Goal: Task Accomplishment & Management: Manage account settings

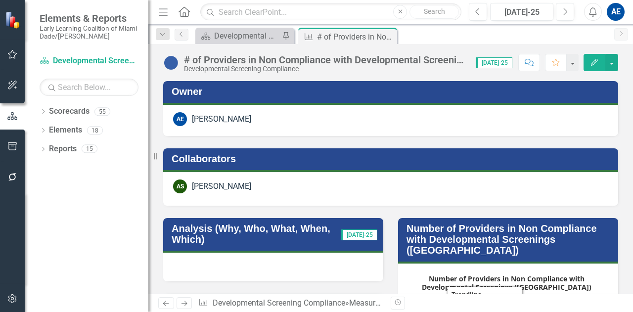
scroll to position [138, 0]
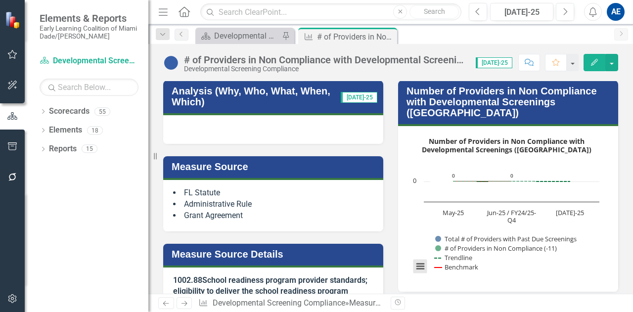
click at [419, 260] on button "View chart menu, Number of Providers in Non Compliance with Developmental Scree…" at bounding box center [421, 267] width 14 height 14
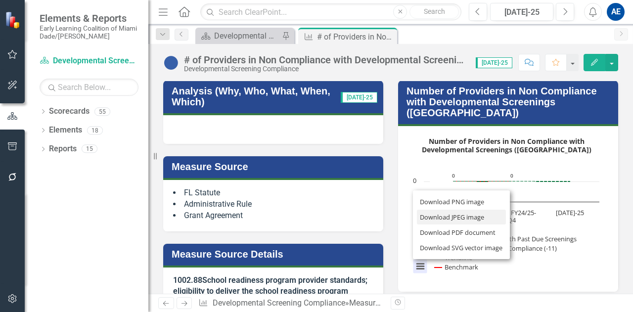
click at [421, 210] on li "Download JPEG image" at bounding box center [461, 217] width 89 height 15
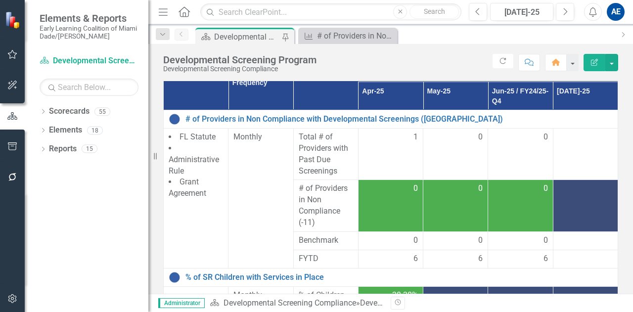
scroll to position [180, 0]
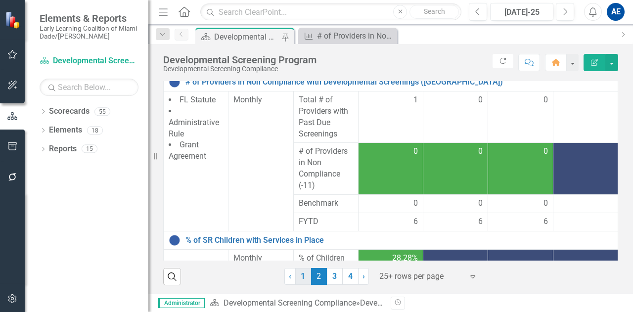
click at [301, 277] on link "1" at bounding box center [303, 276] width 16 height 17
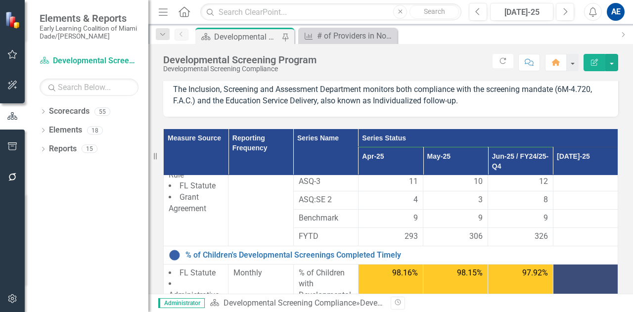
scroll to position [497, 0]
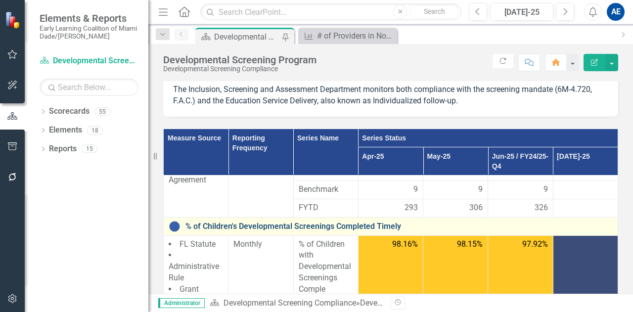
click at [303, 222] on link "% of Children's Developmental Screenings Completed Timely" at bounding box center [400, 226] width 428 height 9
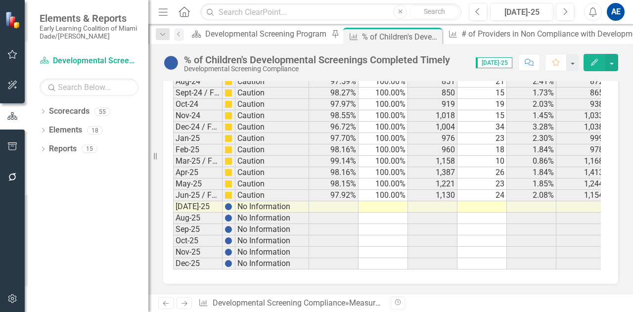
scroll to position [2137, 0]
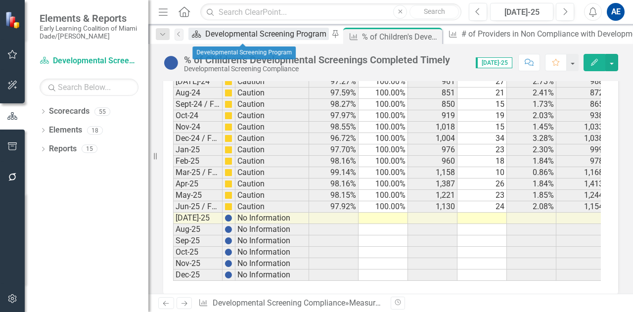
click at [244, 36] on div "Developmental Screening Program" at bounding box center [267, 34] width 124 height 12
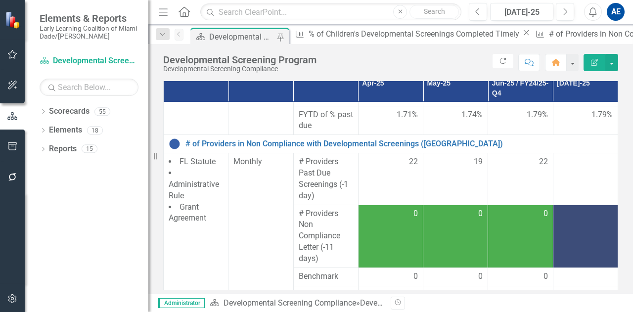
scroll to position [180, 0]
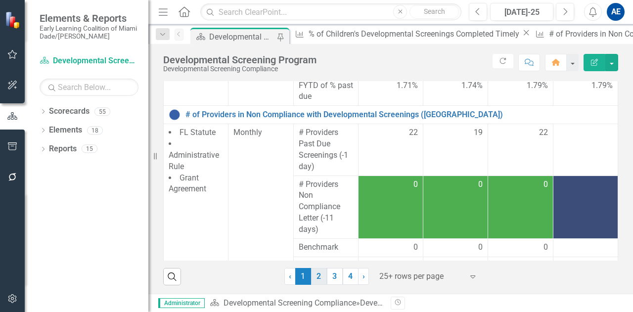
click at [318, 277] on link "2" at bounding box center [319, 276] width 16 height 17
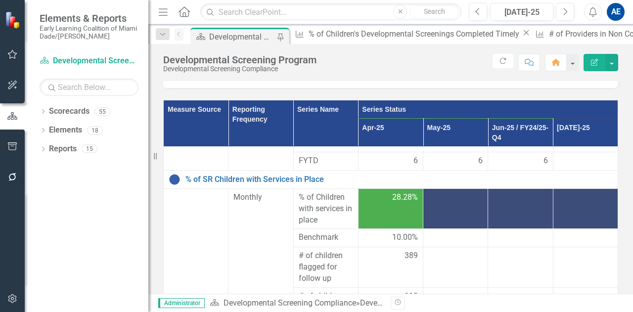
scroll to position [138, 0]
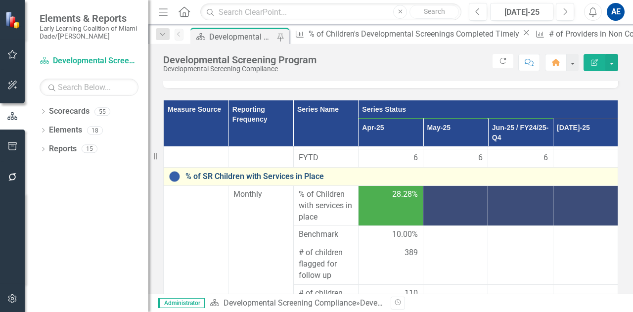
click at [269, 178] on link "% of SR Children with Services in Place" at bounding box center [400, 176] width 428 height 9
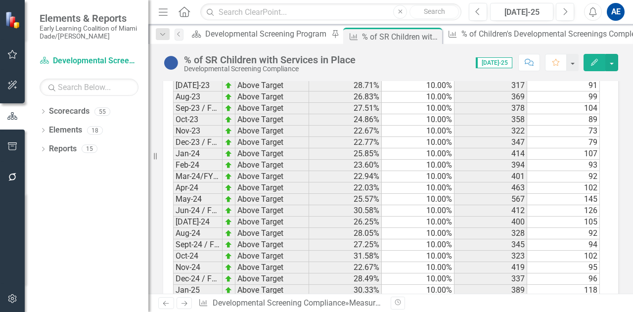
scroll to position [1503, 0]
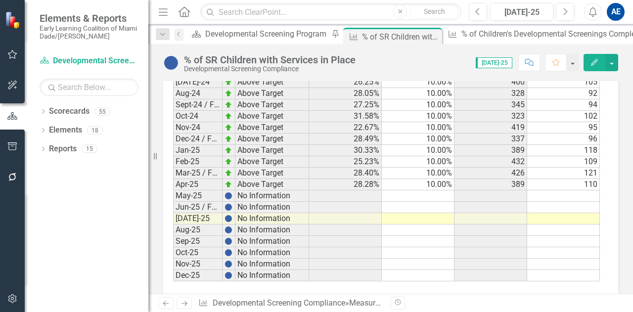
click at [363, 191] on td at bounding box center [345, 196] width 73 height 11
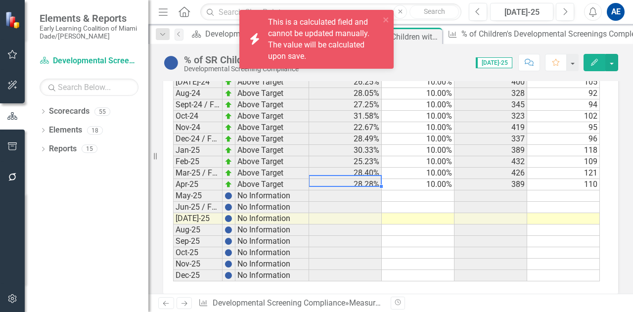
click at [410, 191] on td at bounding box center [418, 196] width 73 height 11
click at [472, 191] on td at bounding box center [491, 196] width 73 height 11
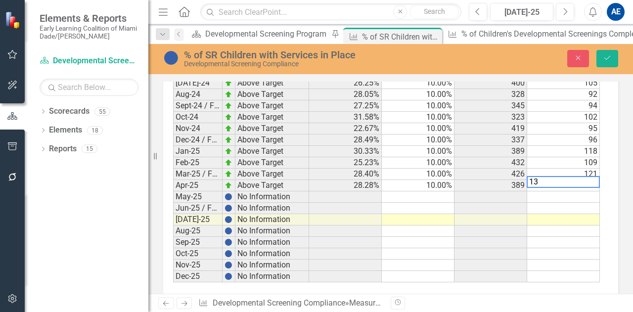
type textarea "130"
type textarea "124"
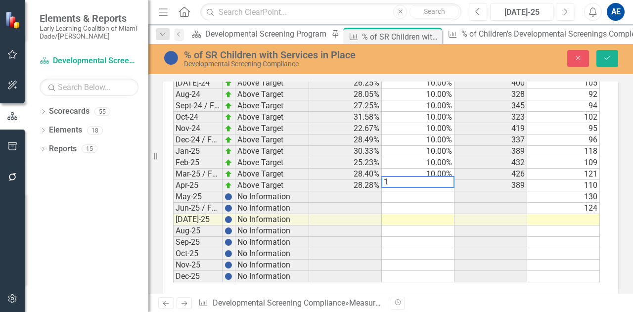
type textarea "10"
click at [610, 60] on icon "Save" at bounding box center [607, 57] width 9 height 7
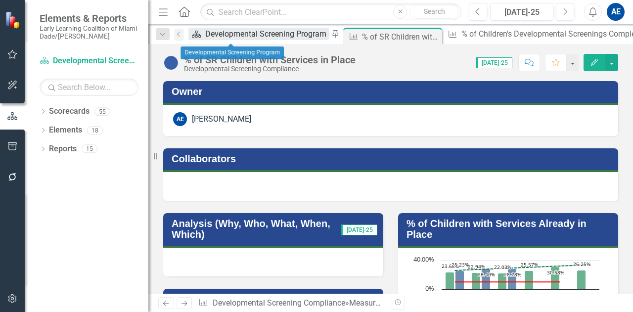
drag, startPoint x: 218, startPoint y: 39, endPoint x: 210, endPoint y: 34, distance: 8.7
click at [201, 34] on icon "Scorecard" at bounding box center [197, 34] width 10 height 8
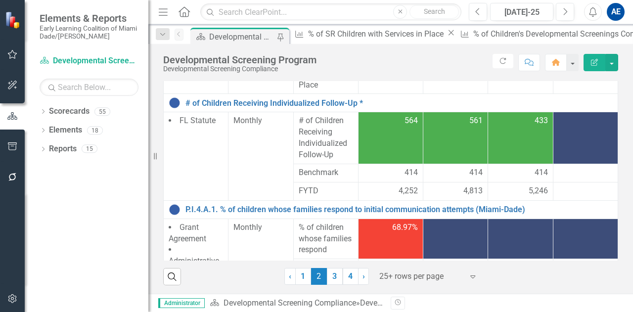
scroll to position [296, 0]
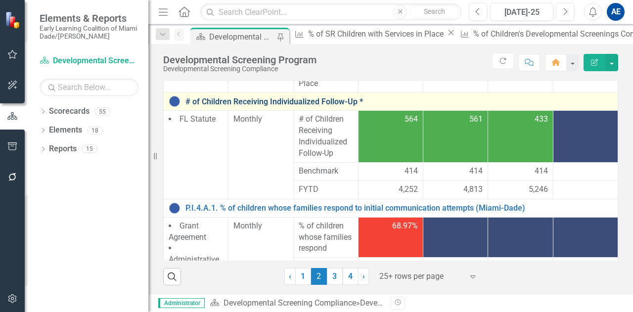
click at [276, 102] on link "# of Children Receiving Individualized Follow-Up *" at bounding box center [400, 101] width 428 height 9
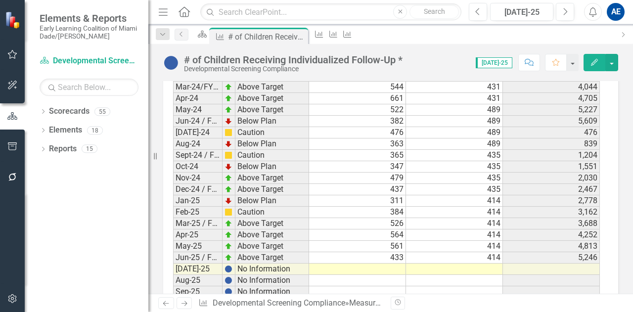
scroll to position [1944, 0]
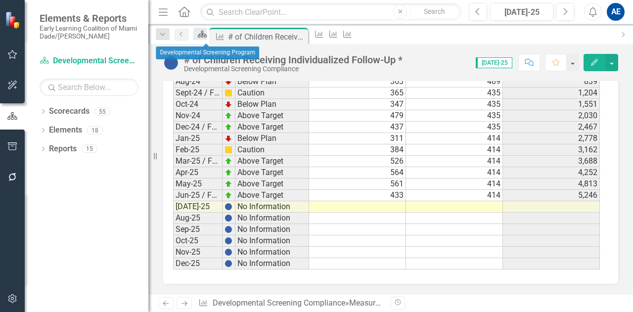
click at [207, 37] on link "Scorecard" at bounding box center [201, 34] width 14 height 12
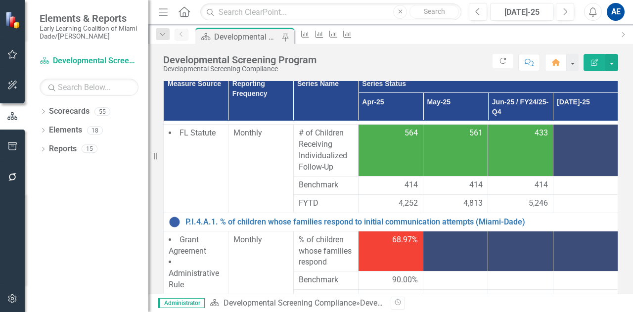
scroll to position [334, 0]
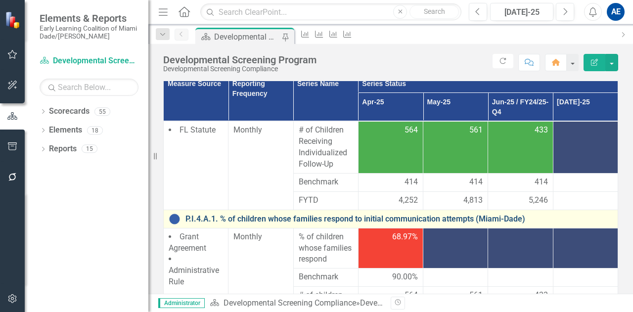
click at [428, 215] on link "P.I.4.A.1. % of children whose families respond to initial communication attemp…" at bounding box center [400, 219] width 428 height 9
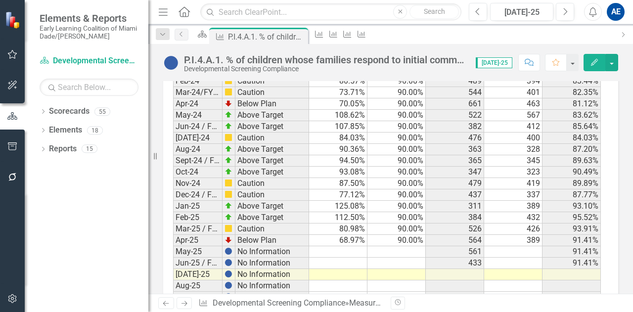
scroll to position [1518, 0]
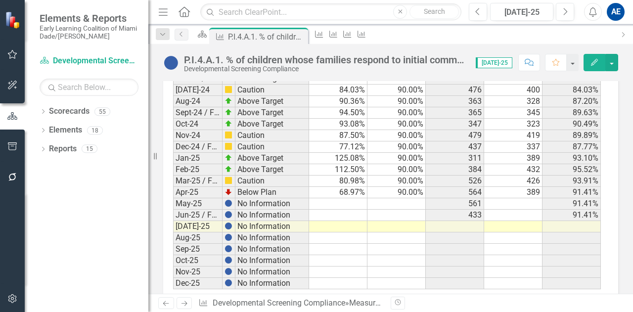
click at [517, 198] on td at bounding box center [514, 203] width 58 height 11
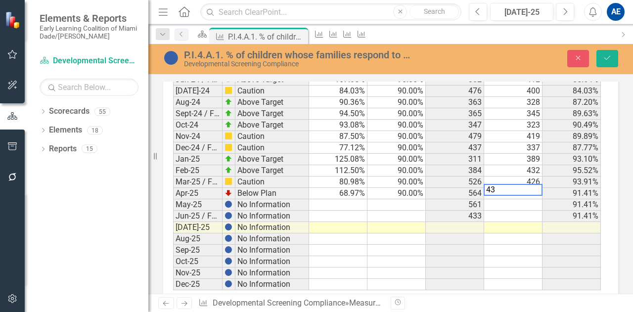
scroll to position [1519, 0]
type textarea "432"
type textarea "426"
type textarea "389"
type textarea "525"
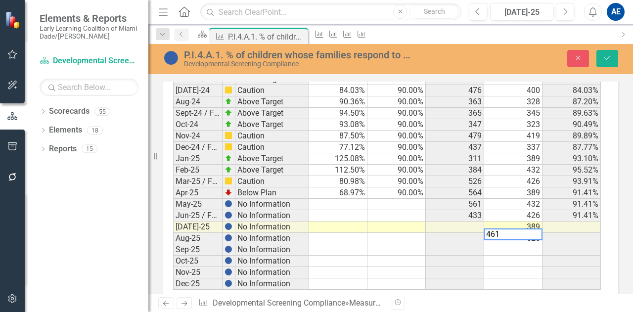
type textarea "461"
click at [524, 256] on td at bounding box center [514, 261] width 58 height 11
click at [391, 199] on td at bounding box center [397, 204] width 58 height 11
type textarea "90"
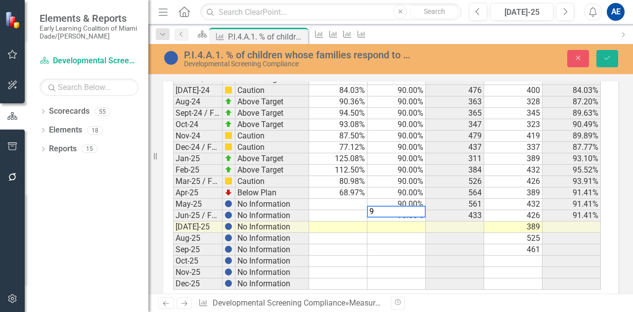
type textarea "90"
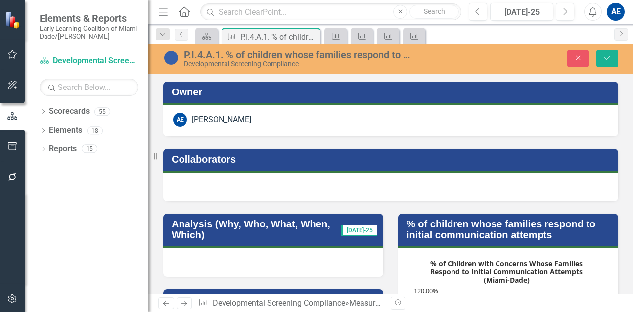
scroll to position [1519, 0]
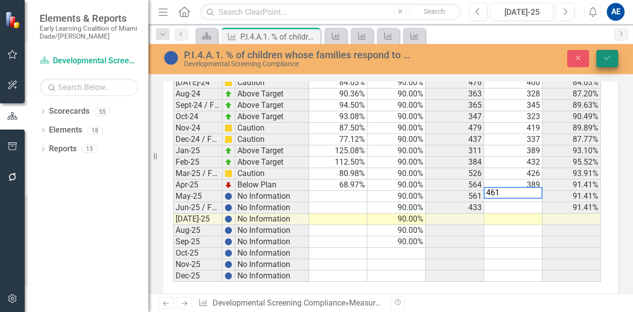
type textarea "461"
click at [605, 55] on icon "Save" at bounding box center [607, 57] width 9 height 7
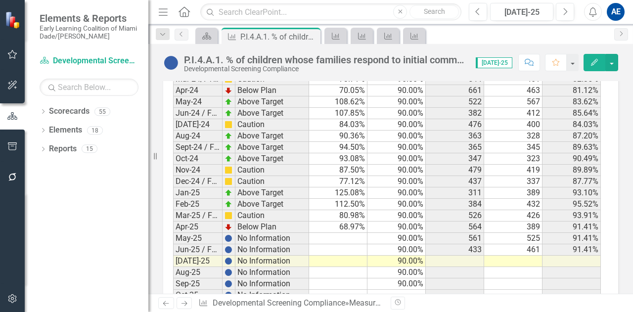
scroll to position [1478, 0]
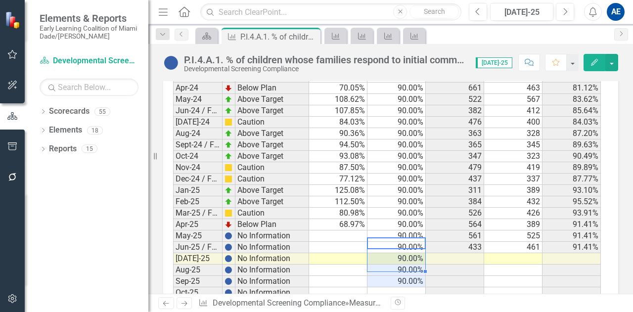
drag, startPoint x: 390, startPoint y: 235, endPoint x: 394, endPoint y: 251, distance: 16.3
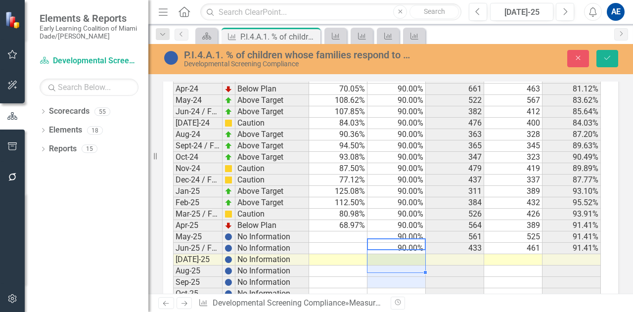
scroll to position [1479, 0]
click at [605, 61] on icon "Save" at bounding box center [607, 57] width 9 height 7
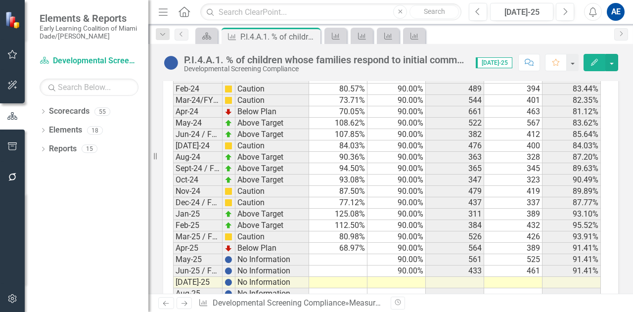
scroll to position [1470, 0]
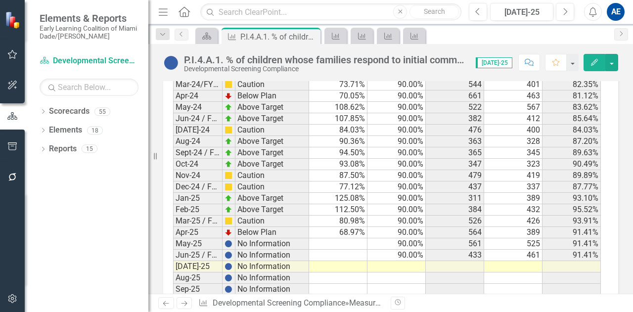
click at [341, 239] on td at bounding box center [338, 244] width 58 height 11
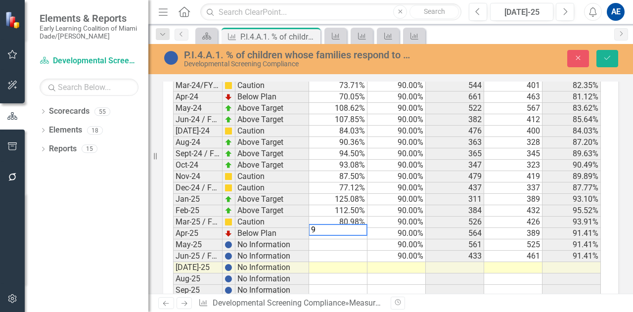
scroll to position [1471, 0]
type textarea "93.58"
type textarea "106.46"
click at [612, 60] on icon "Save" at bounding box center [607, 57] width 9 height 7
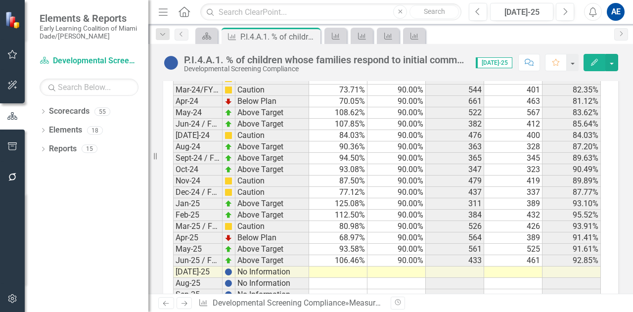
scroll to position [1518, 0]
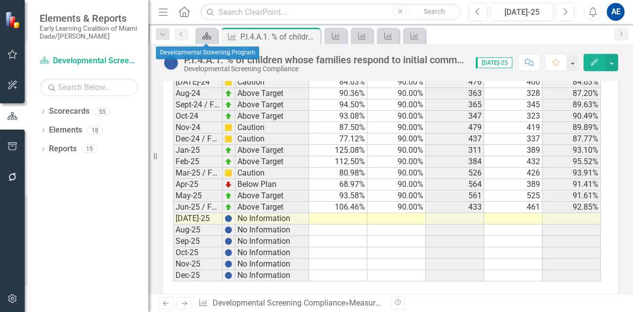
click at [204, 36] on icon at bounding box center [206, 36] width 9 height 7
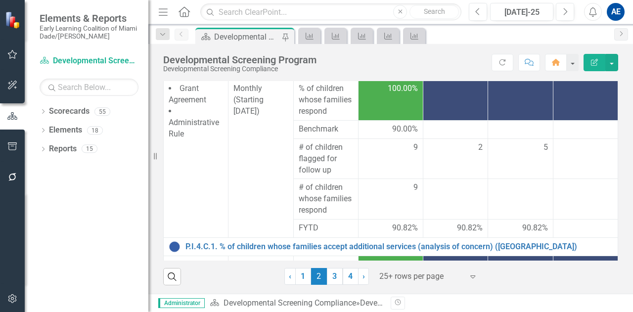
scroll to position [610, 0]
click at [385, 75] on link "P.I.4.A.2. % of children whose families respond to initial communication attemp…" at bounding box center [400, 70] width 428 height 9
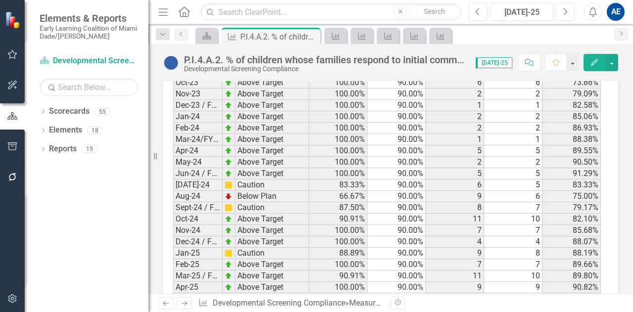
scroll to position [1040, 0]
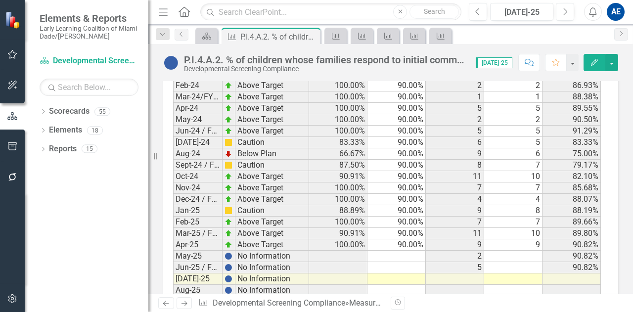
click at [517, 251] on td at bounding box center [514, 256] width 58 height 11
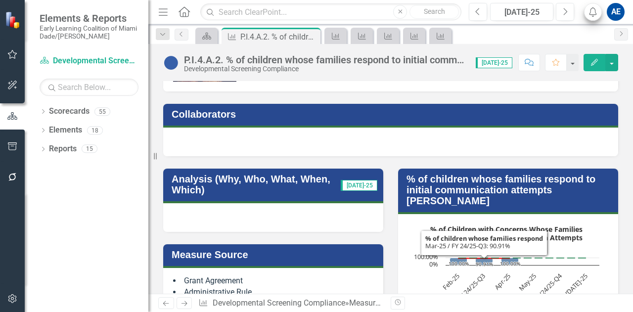
scroll to position [92, 0]
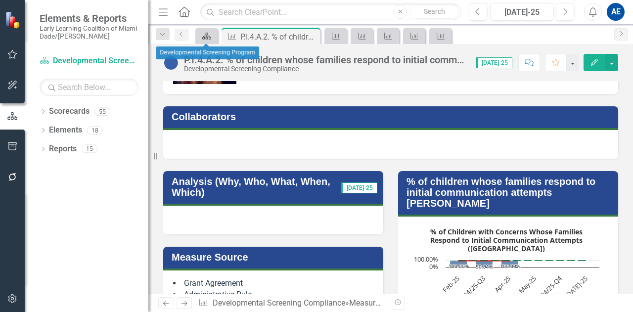
click at [204, 33] on icon "Scorecard" at bounding box center [207, 36] width 10 height 8
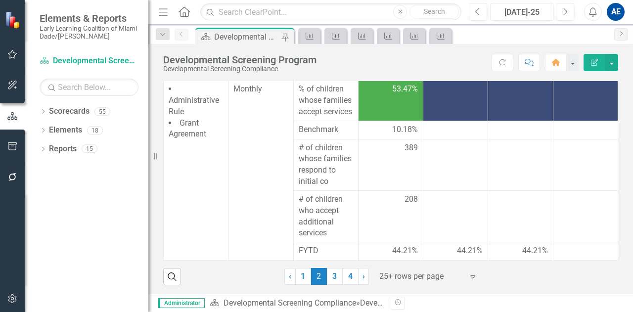
scroll to position [789, 0]
click at [435, 76] on link "P.I.4.C.1. % of children whose families accept additional services (analysis of…" at bounding box center [400, 71] width 428 height 9
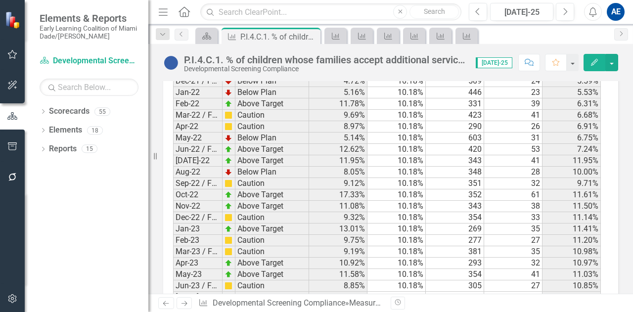
scroll to position [1527, 0]
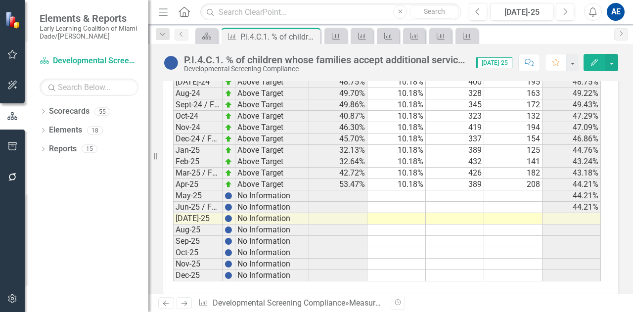
click at [470, 191] on td at bounding box center [455, 196] width 58 height 11
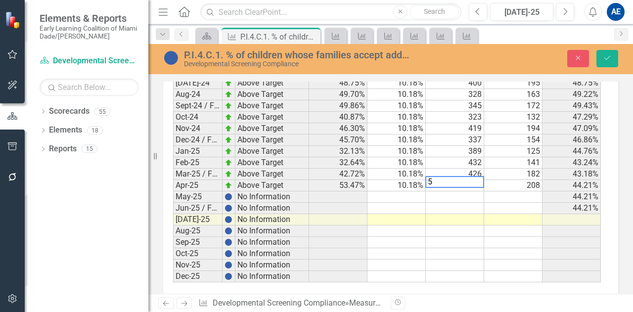
scroll to position [1527, 0]
type textarea "525"
type textarea "461"
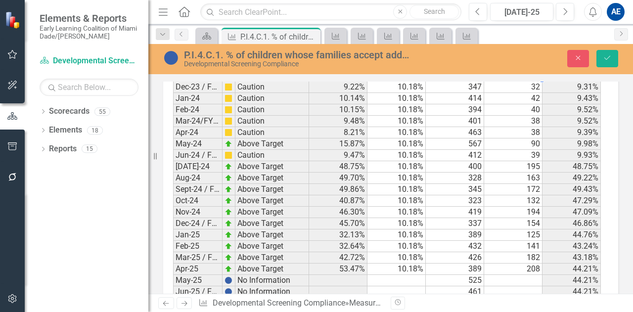
scroll to position [1447, 0]
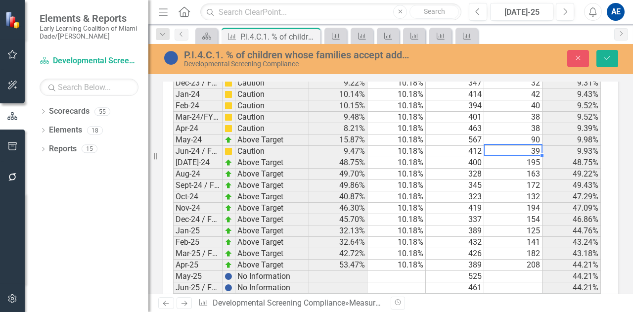
click at [520, 157] on td "195" at bounding box center [514, 162] width 58 height 11
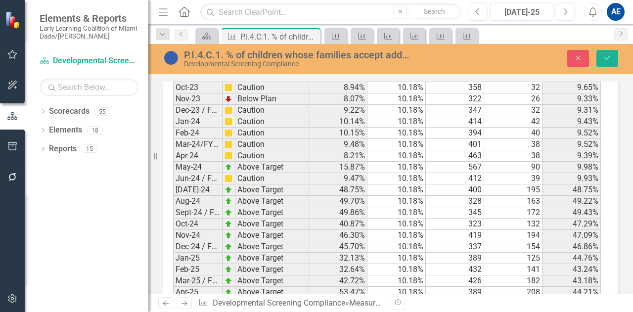
scroll to position [1528, 0]
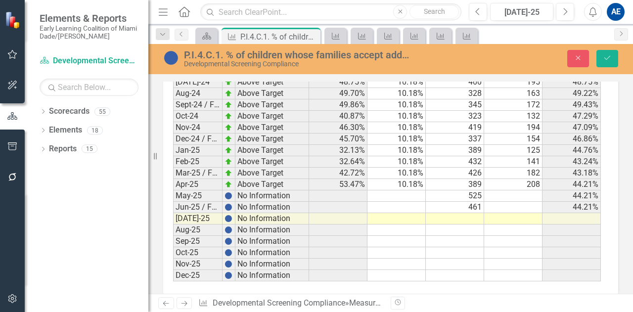
click at [529, 156] on td "141" at bounding box center [514, 161] width 58 height 11
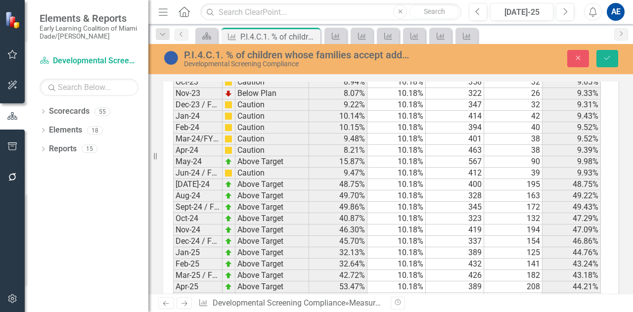
scroll to position [1431, 0]
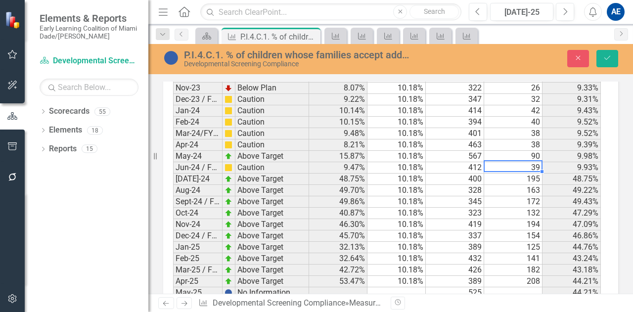
click at [526, 174] on td "195" at bounding box center [514, 179] width 58 height 11
